Goal: Transaction & Acquisition: Purchase product/service

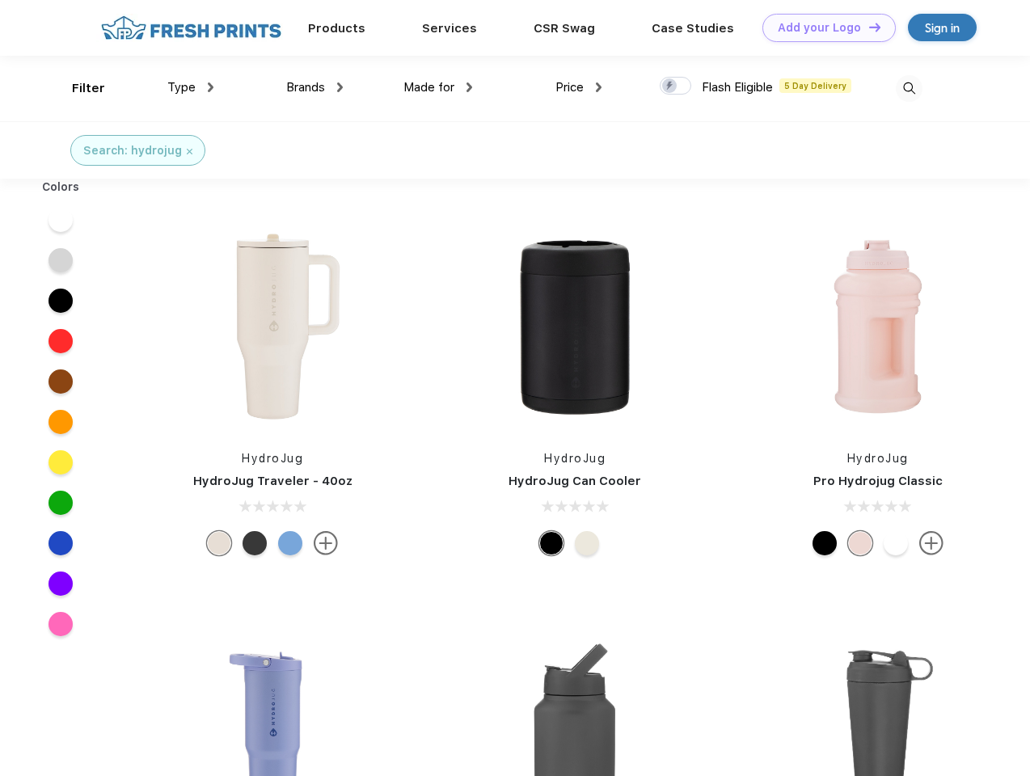
scroll to position [1, 0]
click at [823, 27] on link "Add your Logo Design Tool" at bounding box center [829, 28] width 133 height 28
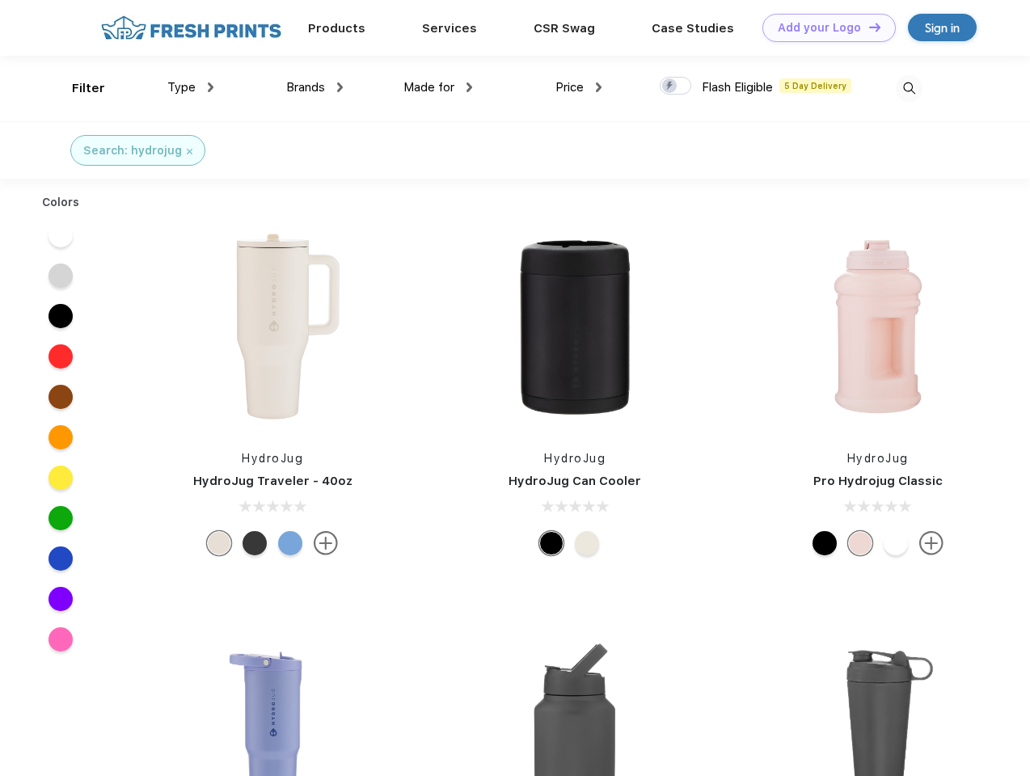
click at [0, 0] on div "Design Tool" at bounding box center [0, 0] width 0 height 0
click at [868, 27] on link "Add your Logo Design Tool" at bounding box center [829, 28] width 133 height 28
click at [78, 88] on div "Filter" at bounding box center [88, 88] width 33 height 19
click at [191, 87] on span "Type" at bounding box center [181, 87] width 28 height 15
click at [315, 87] on span "Brands" at bounding box center [305, 87] width 39 height 15
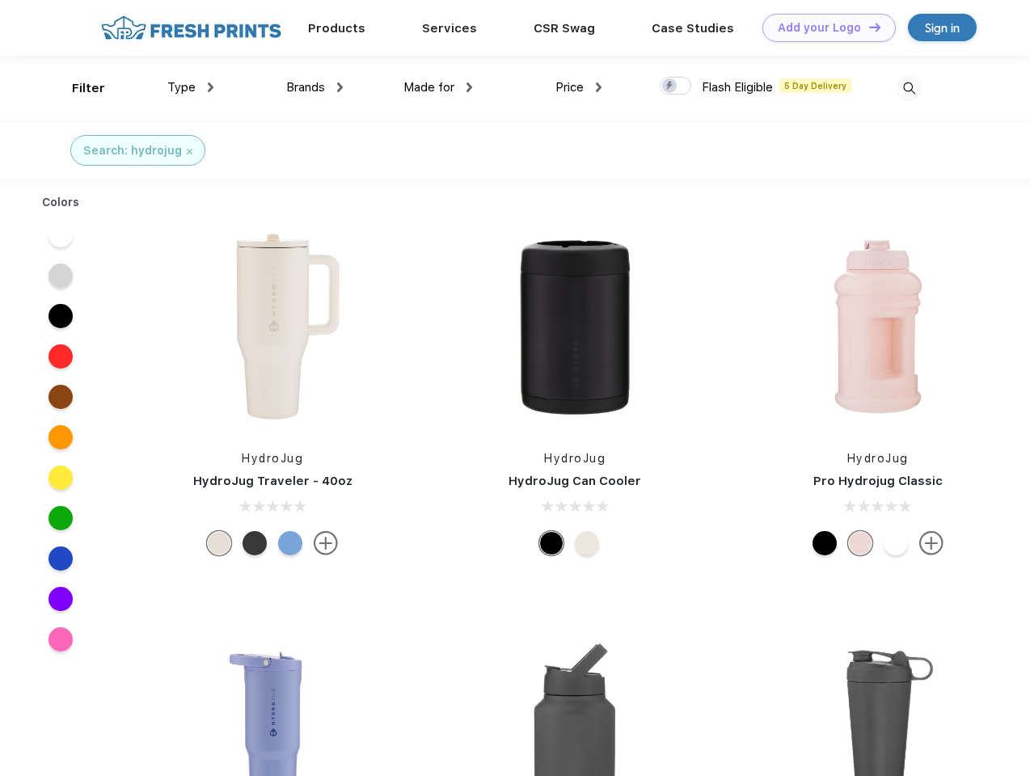
click at [438, 87] on span "Made for" at bounding box center [429, 87] width 51 height 15
click at [579, 87] on span "Price" at bounding box center [570, 87] width 28 height 15
click at [676, 87] on div at bounding box center [676, 86] width 32 height 18
click at [670, 87] on input "checkbox" at bounding box center [665, 81] width 11 height 11
click at [909, 88] on img at bounding box center [909, 88] width 27 height 27
